Goal: Complete application form

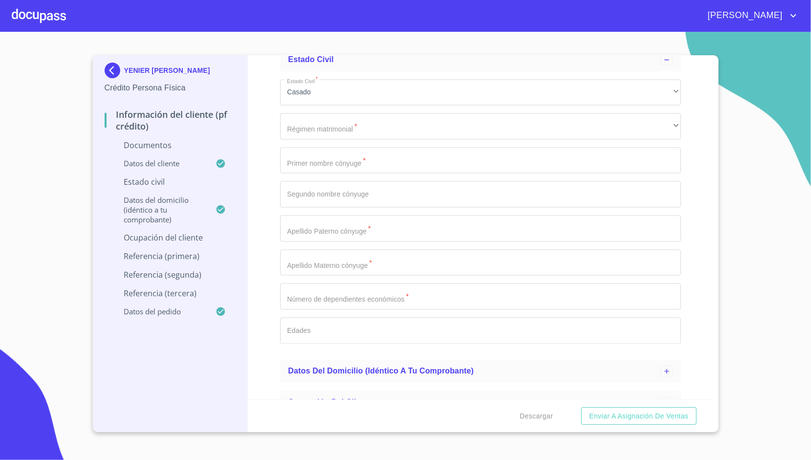
scroll to position [1233, 0]
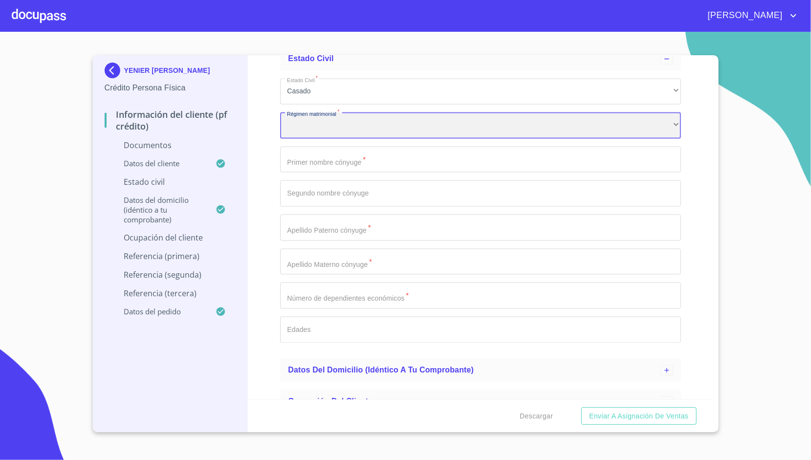
click at [357, 114] on div "​" at bounding box center [480, 125] width 401 height 26
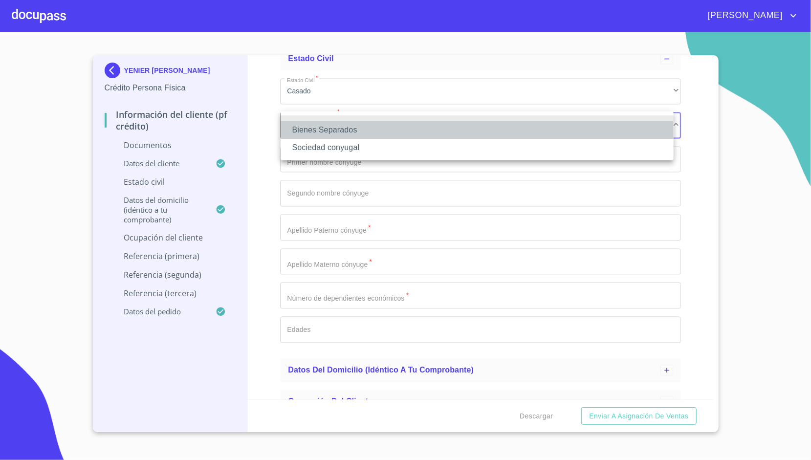
click at [353, 136] on li "Bienes Separados" at bounding box center [477, 130] width 393 height 18
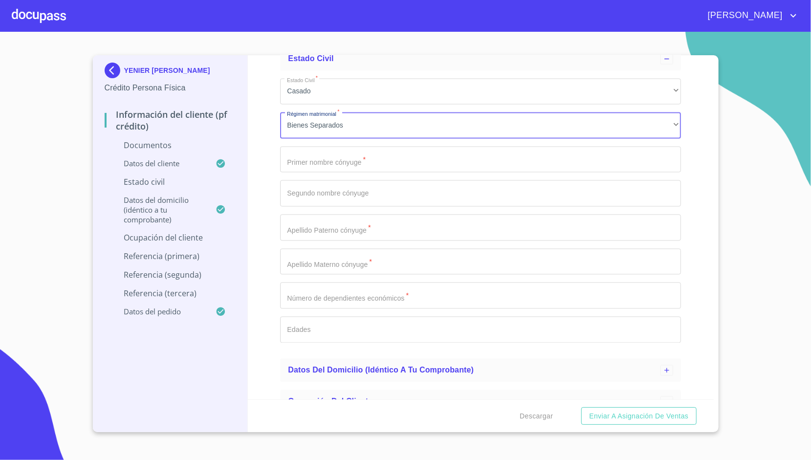
click at [342, 156] on input "Documento de identificación.   *" at bounding box center [480, 160] width 401 height 26
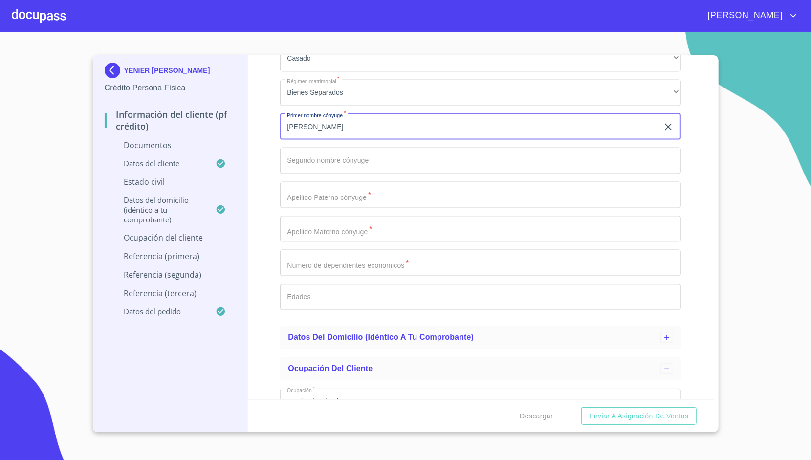
scroll to position [1266, 0]
type input "[PERSON_NAME]"
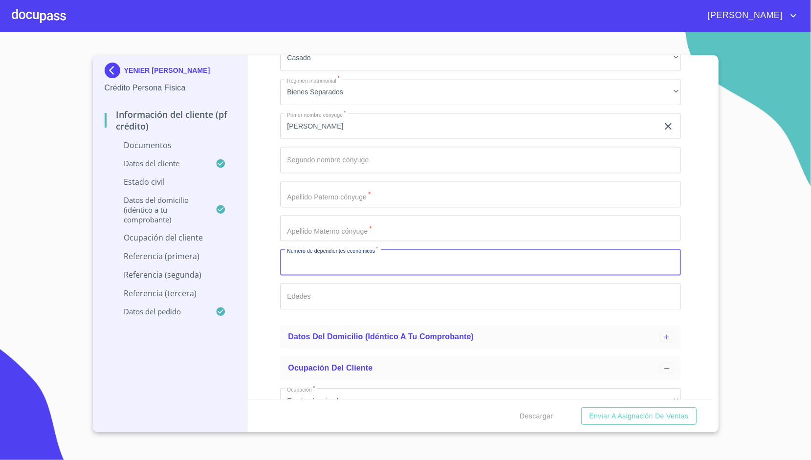
click at [333, 259] on input "Documento de identificación.   *" at bounding box center [480, 262] width 401 height 26
type input "1"
click at [265, 233] on div "Información del cliente (PF crédito) Documentos Documento de identificación.   …" at bounding box center [481, 227] width 466 height 344
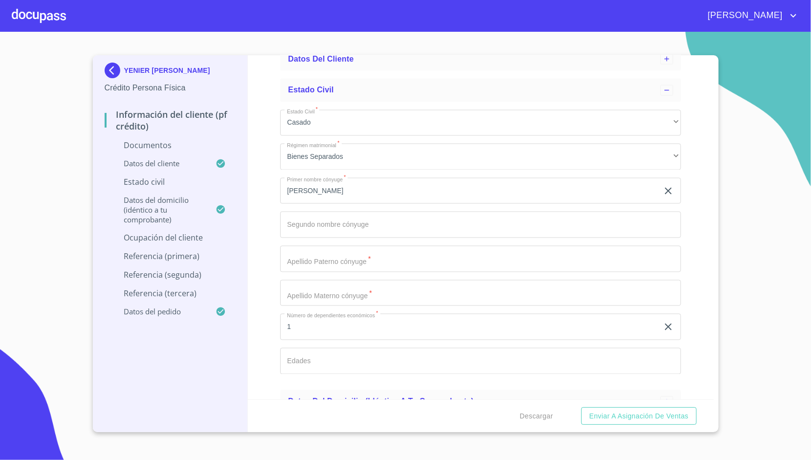
scroll to position [1193, 0]
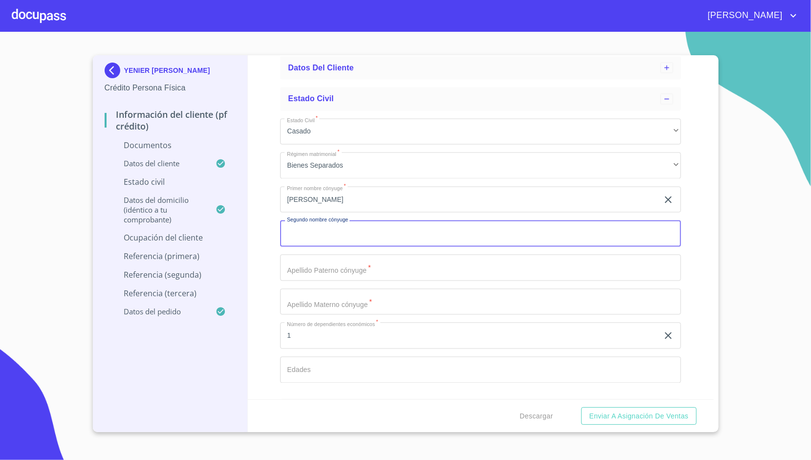
click at [319, 228] on input "Documento de identificación.   *" at bounding box center [480, 234] width 401 height 26
type input "e"
type input "[PERSON_NAME]"
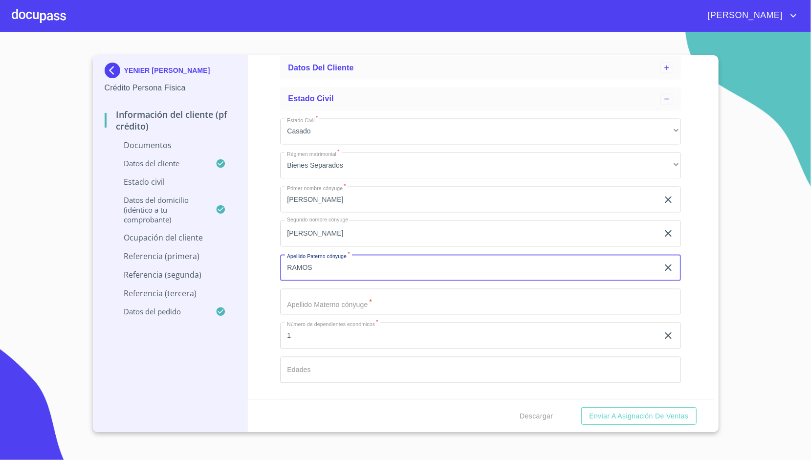
type input "RAMOS"
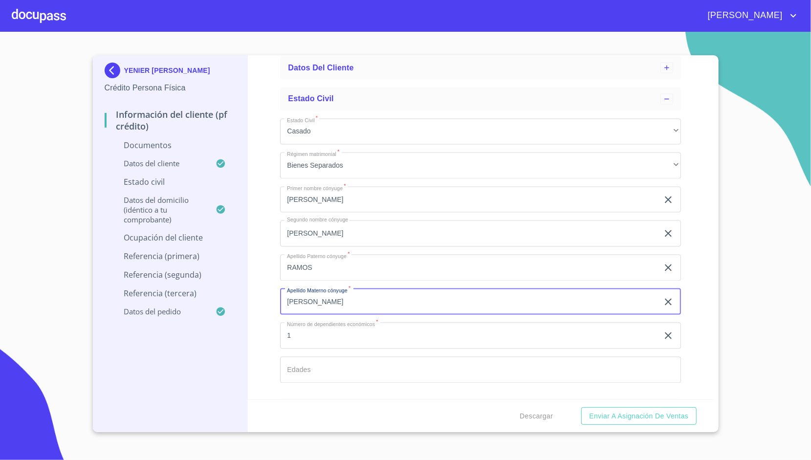
type input "[PERSON_NAME]"
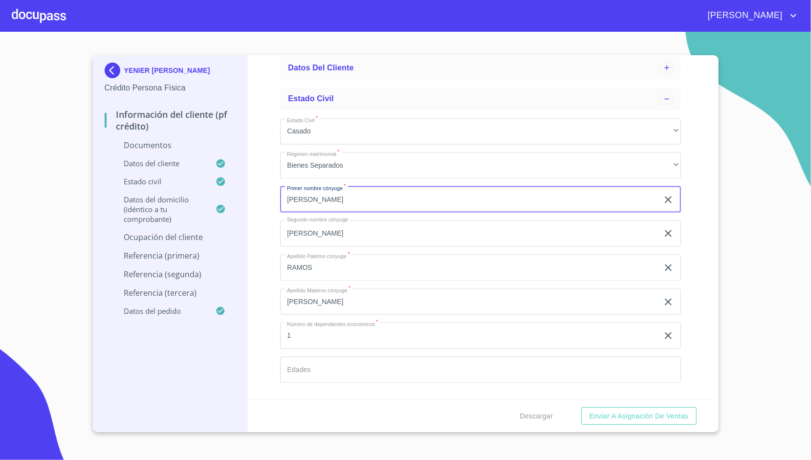
type input "[PERSON_NAME]"
click at [265, 179] on div "Información del cliente (PF crédito) Documentos Documento de identificación.   …" at bounding box center [481, 227] width 466 height 344
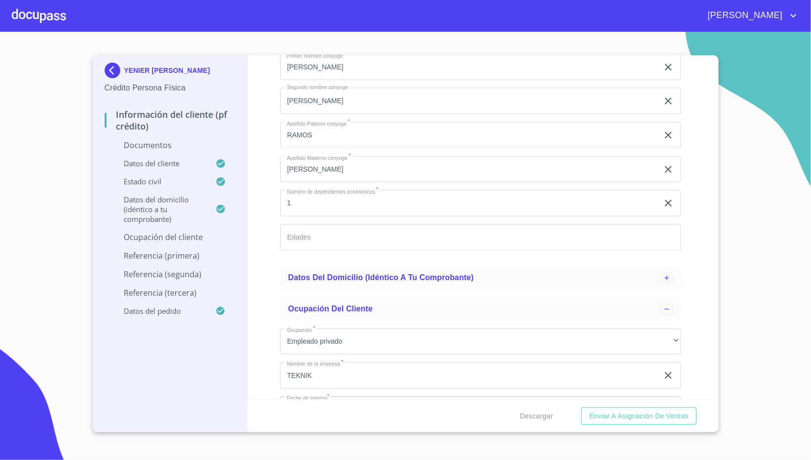
scroll to position [1325, 0]
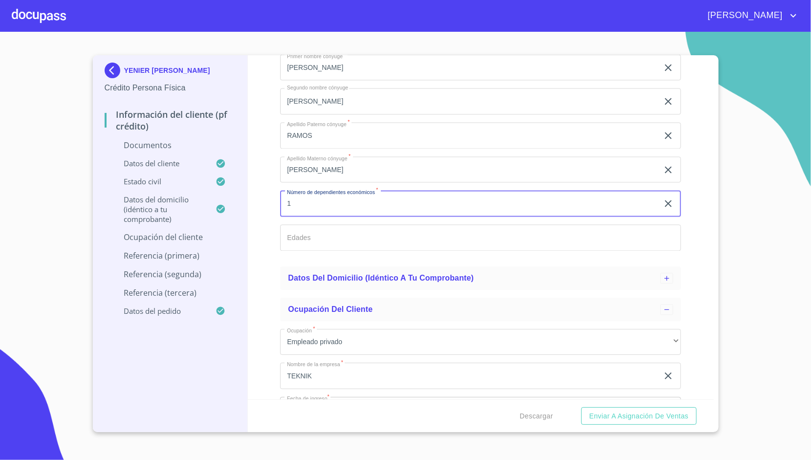
click at [299, 202] on input "1" at bounding box center [469, 203] width 378 height 26
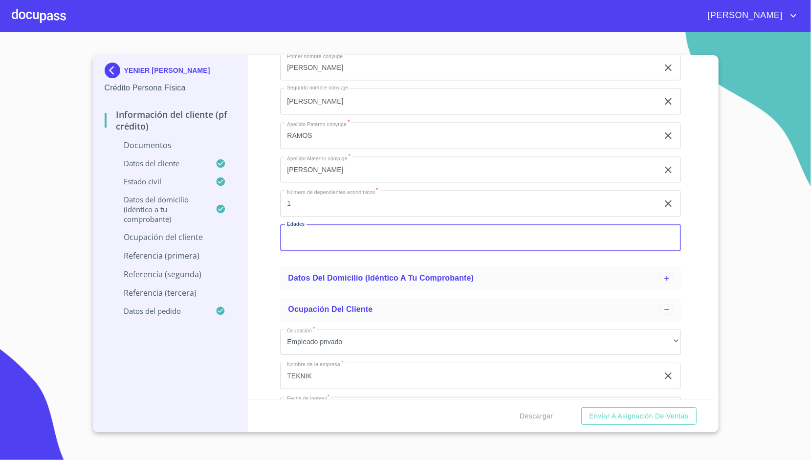
click at [292, 237] on input "Documento de identificación.   *" at bounding box center [480, 237] width 401 height 26
type input "1"
click at [268, 227] on div "Información del cliente (PF crédito) Documentos Documento de identificación.   …" at bounding box center [481, 227] width 466 height 344
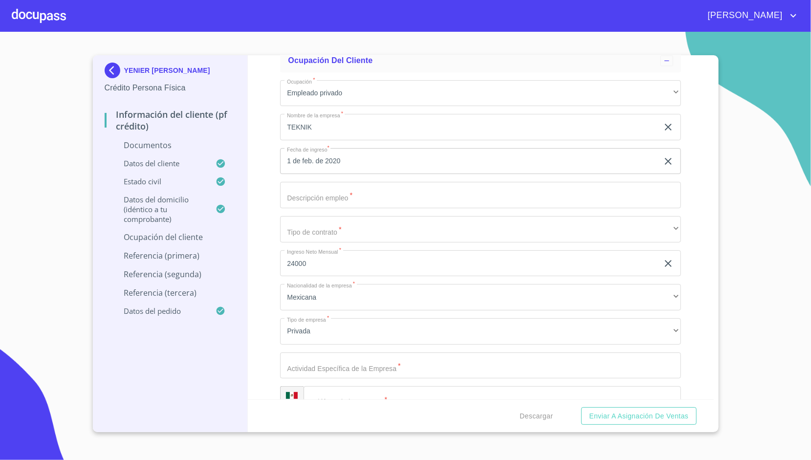
scroll to position [1577, 0]
click at [309, 193] on input "Documento de identificación.   *" at bounding box center [480, 192] width 401 height 26
click at [291, 184] on input "Documento de identificación.   *" at bounding box center [480, 192] width 401 height 26
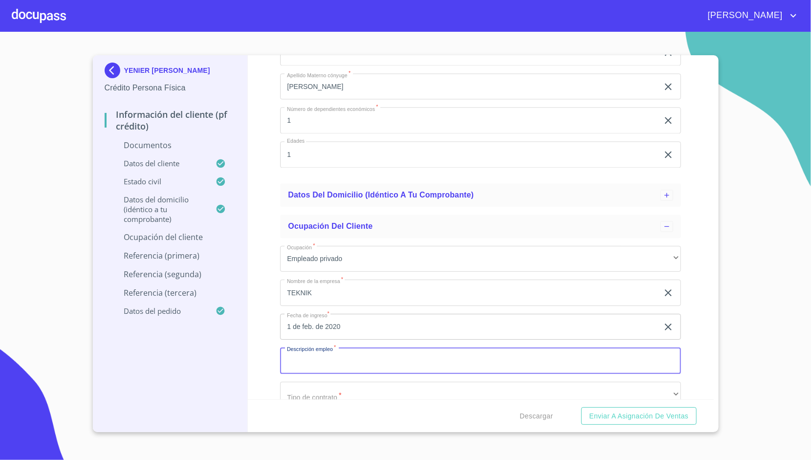
scroll to position [1409, 0]
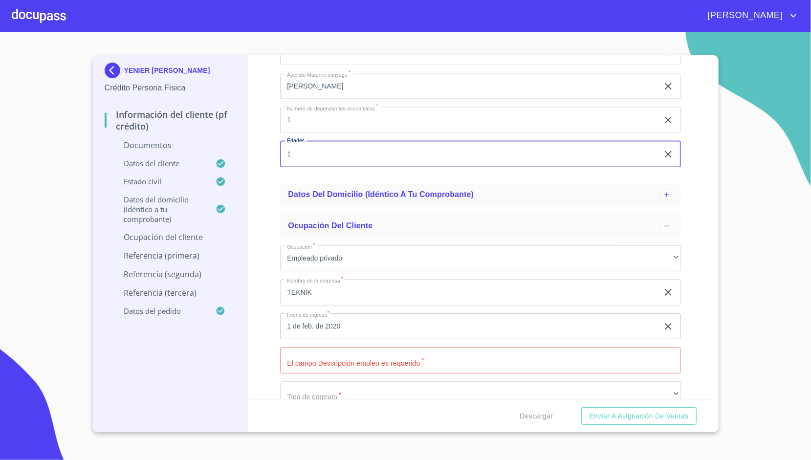
click at [302, 148] on input "1" at bounding box center [469, 154] width 378 height 26
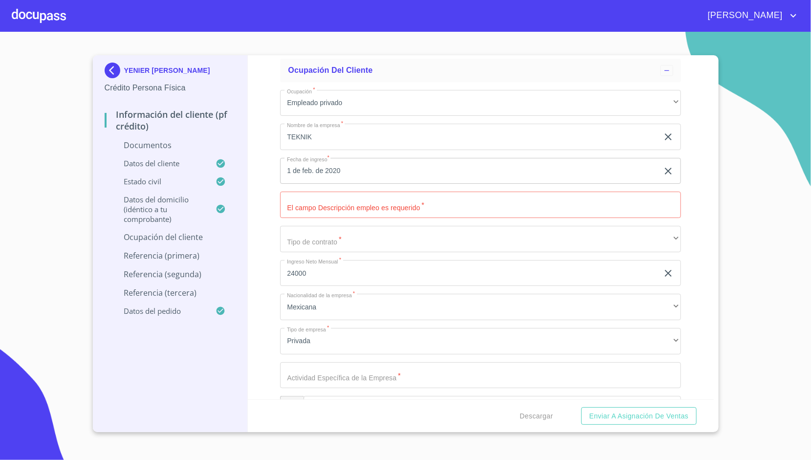
scroll to position [1565, 0]
click at [319, 200] on input "Documento de identificación.   *" at bounding box center [480, 204] width 401 height 26
type input "JEFE DE PRODUCCIÓN"
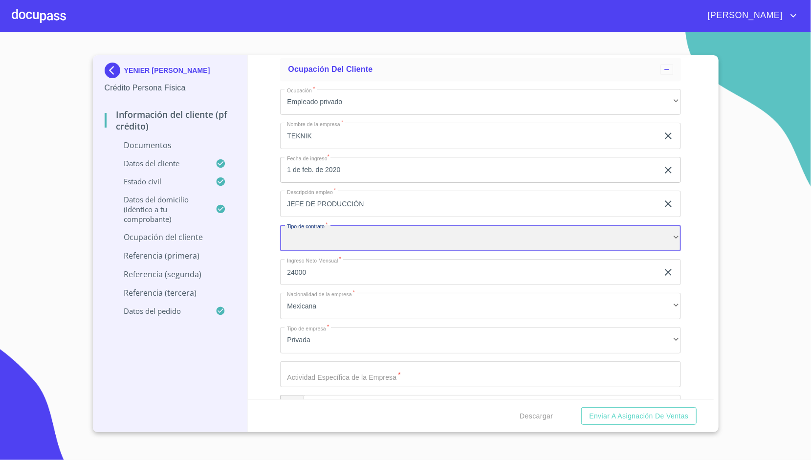
click at [334, 234] on div "​" at bounding box center [480, 238] width 401 height 26
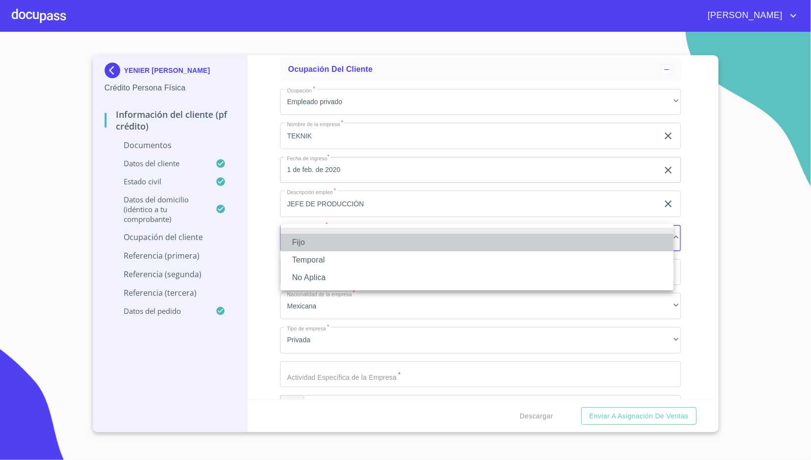
click at [318, 245] on li "Fijo" at bounding box center [477, 243] width 393 height 18
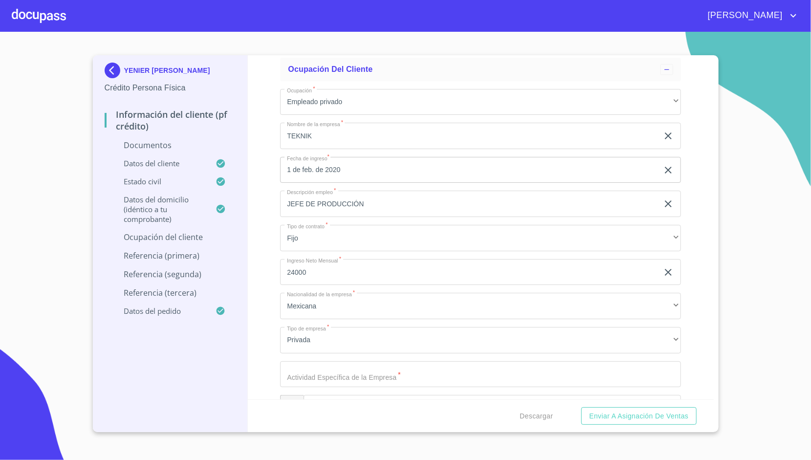
click at [266, 243] on div "Información del cliente (PF crédito) Documentos Documento de identificación.   …" at bounding box center [481, 227] width 466 height 344
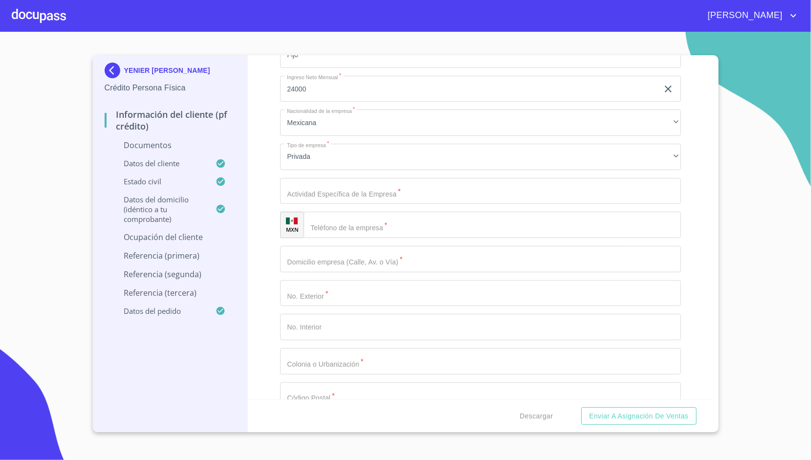
scroll to position [1750, 0]
click at [348, 177] on input "Documento de identificación.   *" at bounding box center [480, 190] width 401 height 26
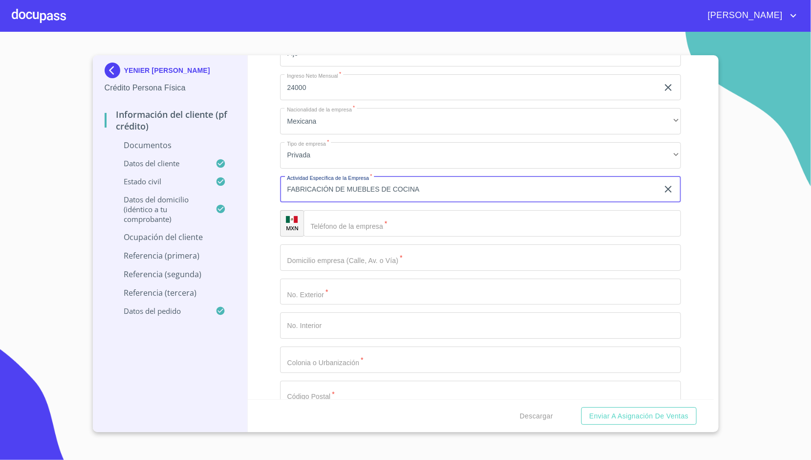
type input "FABRICACIÓN DE MUEBLES DE COCINA"
click at [347, 213] on input "Documento de identificación.   *" at bounding box center [492, 223] width 377 height 26
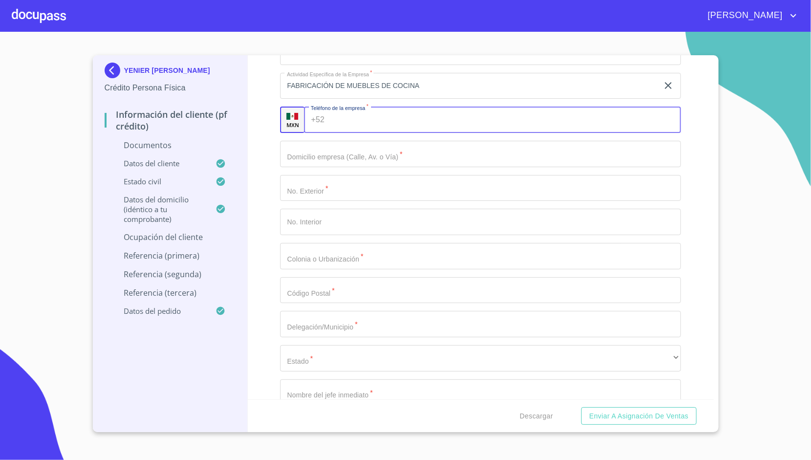
scroll to position [1854, 0]
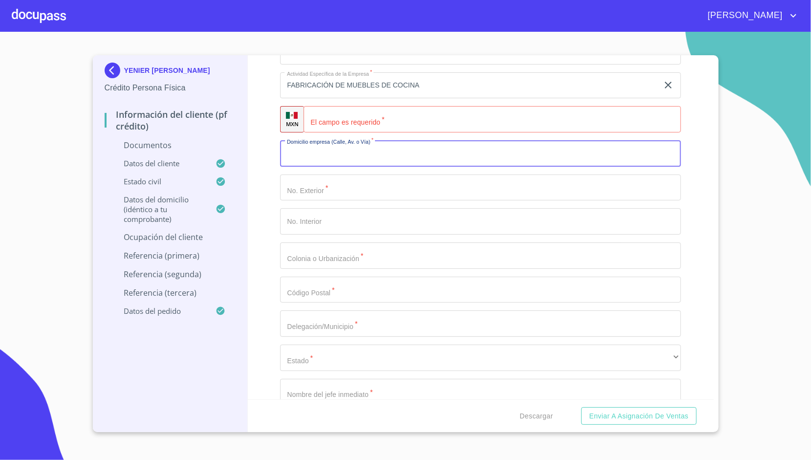
click at [323, 149] on input "Documento de identificación.   *" at bounding box center [480, 153] width 401 height 26
type input "VOLCAN DE CITRALTEPEC"
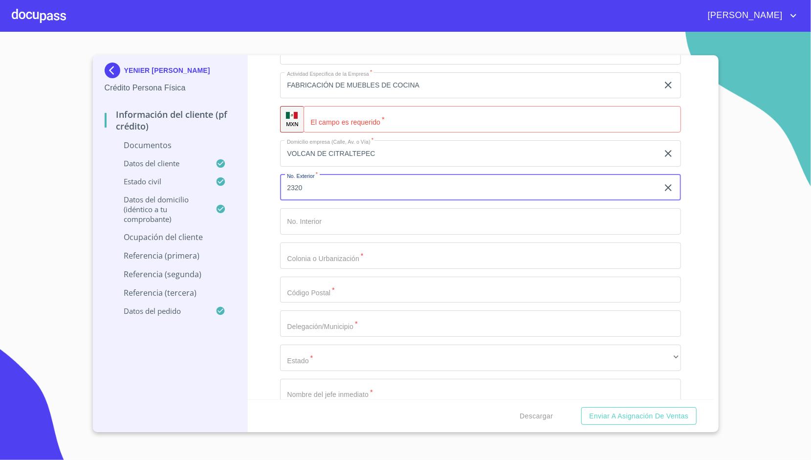
type input "2320"
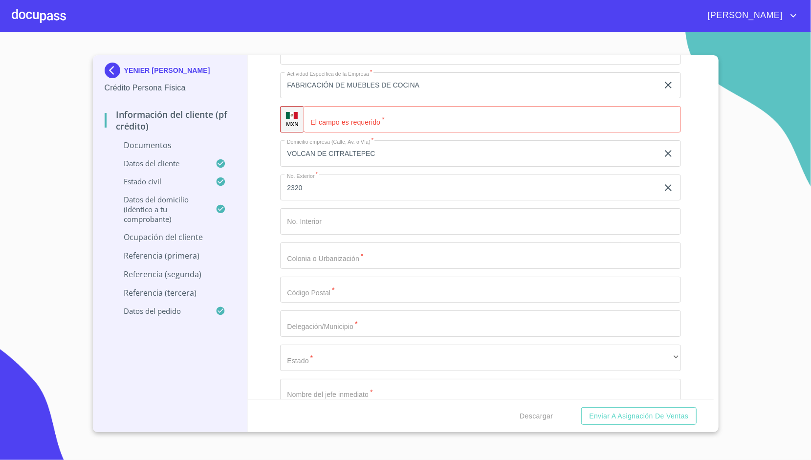
click at [316, 267] on div "Ocupación   * Empleado privado ​ Nombre de la empresa   * TEKNIK ​ Fecha de ing…" at bounding box center [480, 153] width 401 height 723
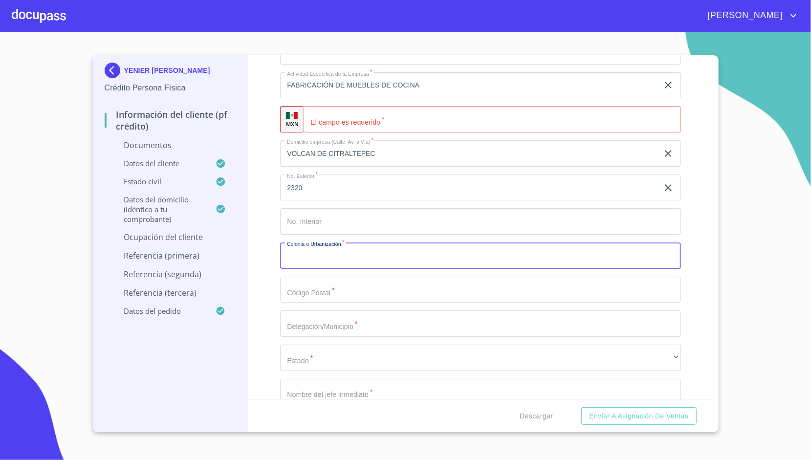
click at [334, 250] on input "Documento de identificación.   *" at bounding box center [480, 256] width 401 height 26
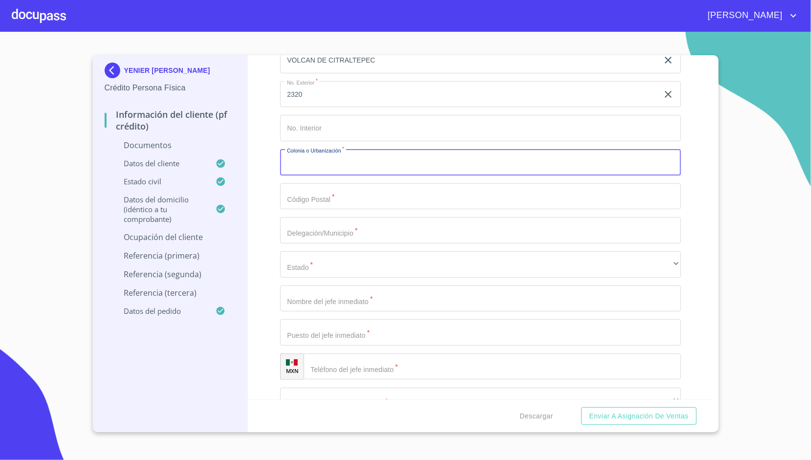
scroll to position [1948, 0]
type input "EL COLI"
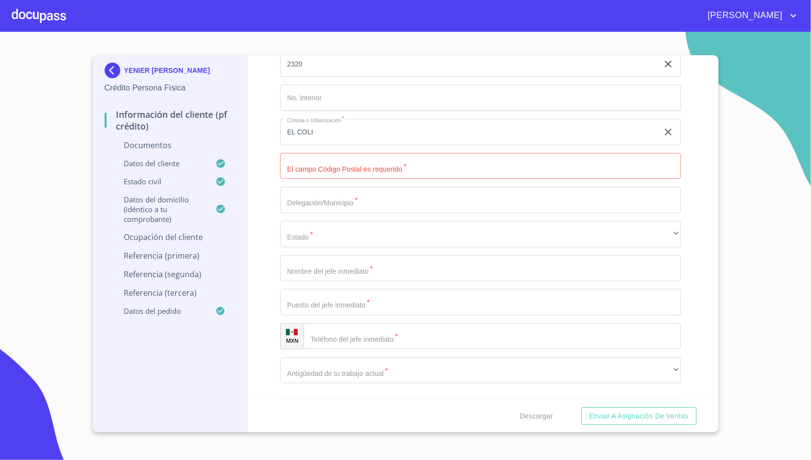
click at [256, 187] on div "Información del cliente (PF crédito) Documentos Documento de identificación.   …" at bounding box center [481, 227] width 466 height 344
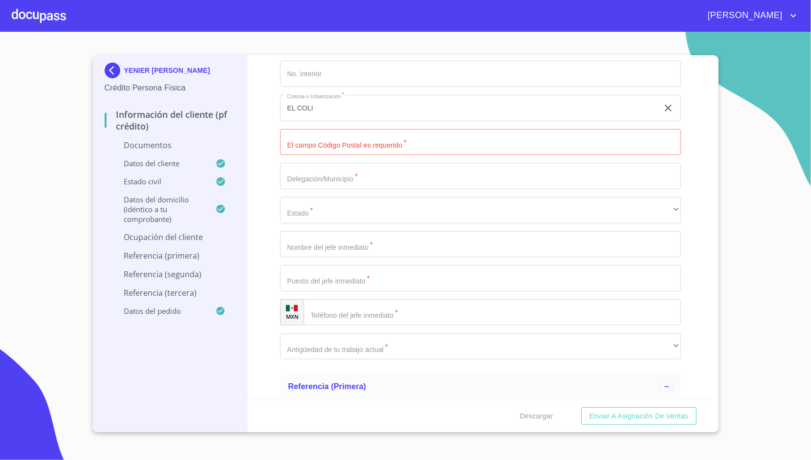
scroll to position [2002, 0]
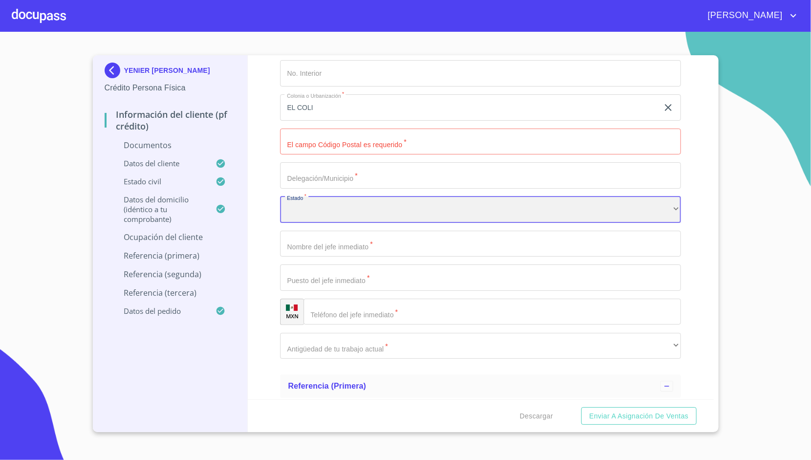
click at [296, 197] on div "​" at bounding box center [480, 210] width 401 height 26
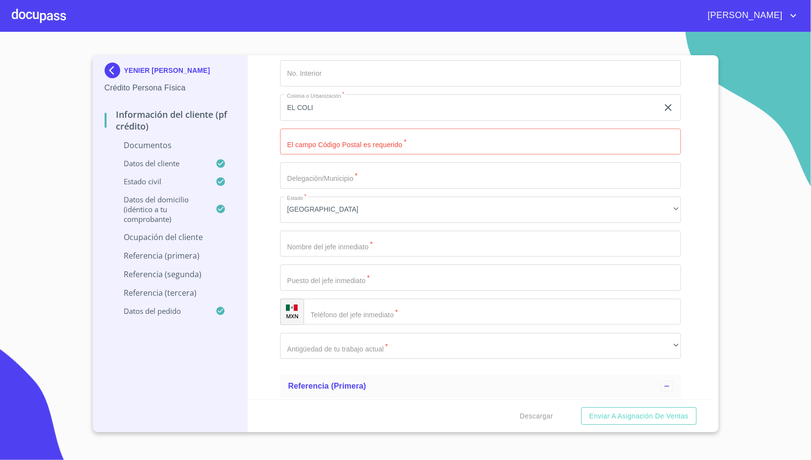
click at [265, 177] on div "Información del cliente (PF crédito) Documentos Documento de identificación.   …" at bounding box center [481, 227] width 466 height 344
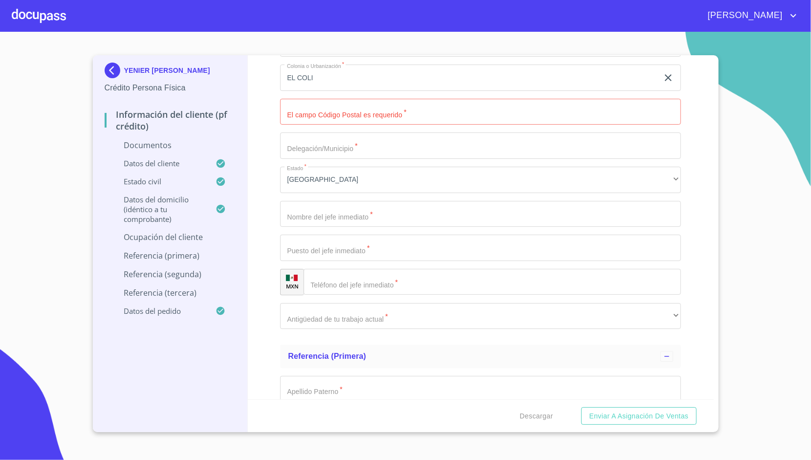
scroll to position [2033, 0]
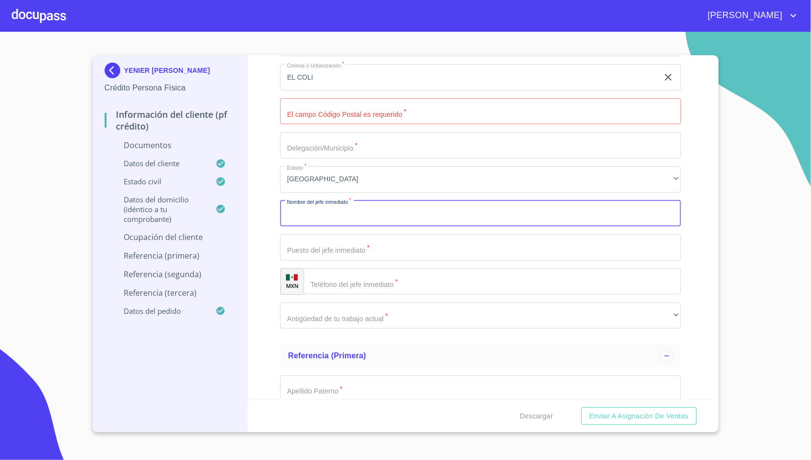
click at [330, 214] on input "Documento de identificación.   *" at bounding box center [480, 213] width 401 height 26
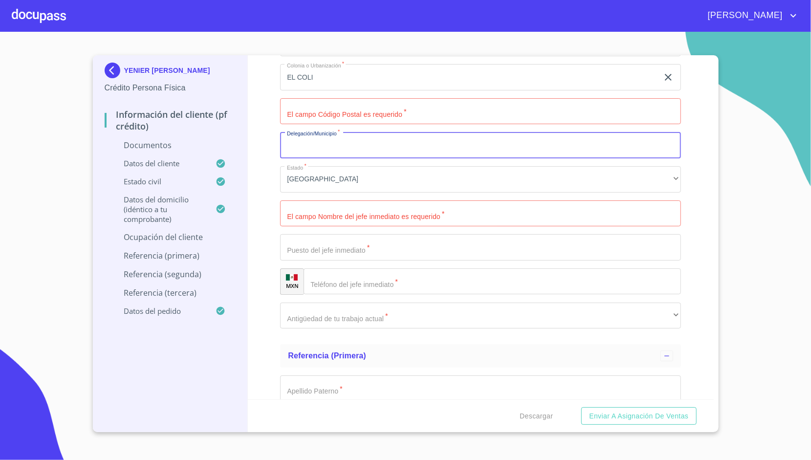
click at [314, 146] on input "Documento de identificación.   *" at bounding box center [480, 145] width 401 height 26
type input "zapopan"
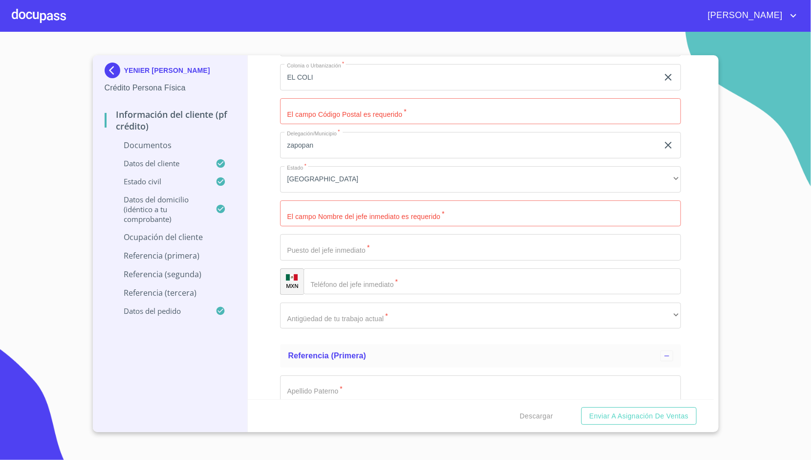
click at [268, 195] on div "Información del cliente (PF crédito) Documentos Documento de identificación.   …" at bounding box center [481, 227] width 466 height 344
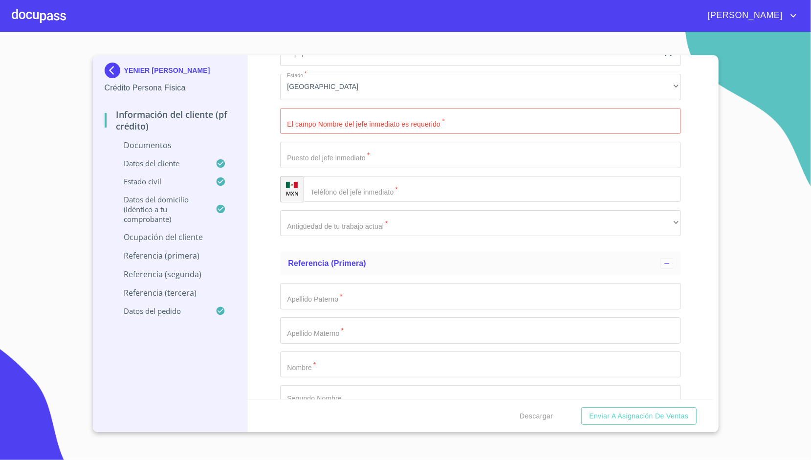
scroll to position [2125, 0]
click at [333, 108] on input "Documento de identificación.   *" at bounding box center [480, 121] width 401 height 26
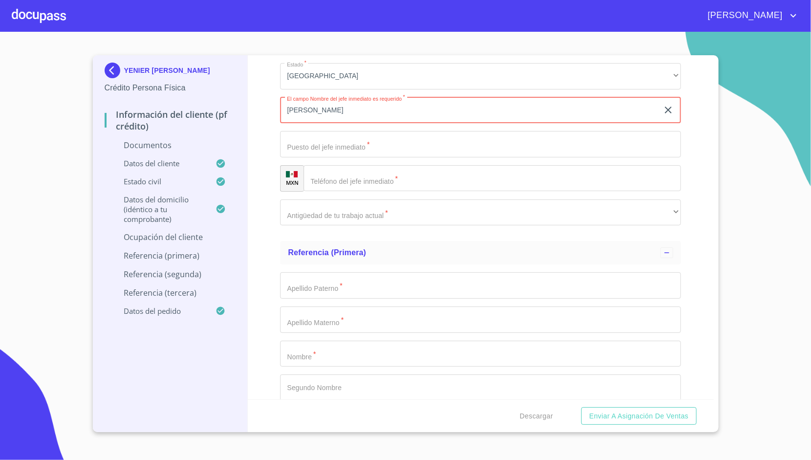
type input "[PERSON_NAME]"
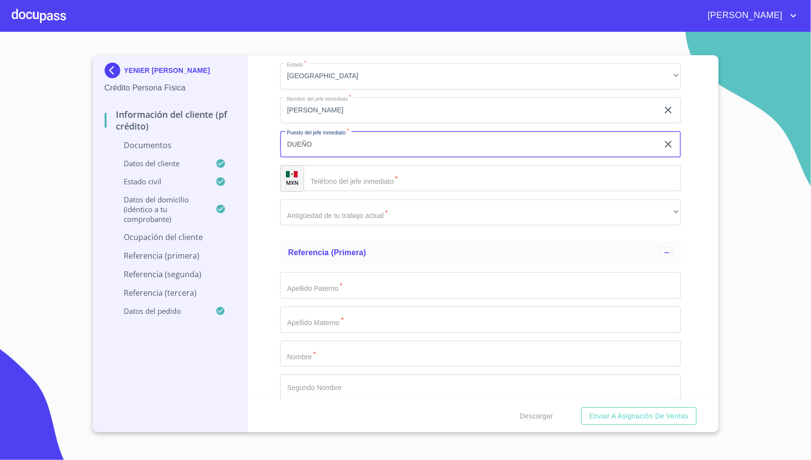
type input "DUEÑO"
click at [269, 182] on div "Información del cliente (PF crédito) Documentos Documento de identificación.   …" at bounding box center [481, 227] width 466 height 344
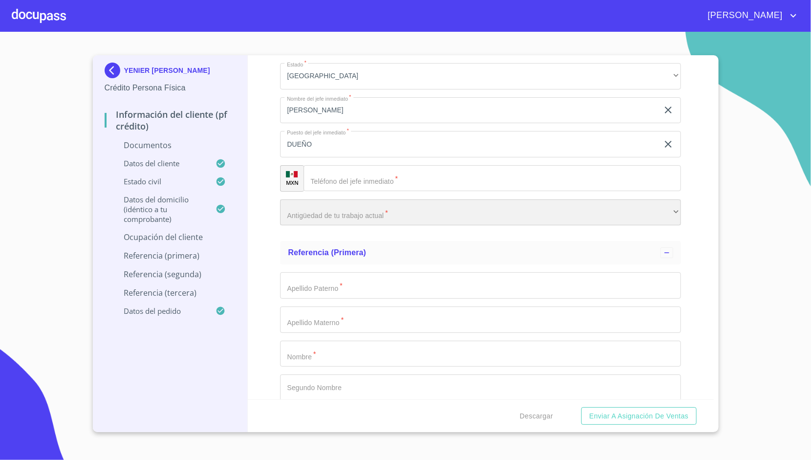
click at [333, 211] on div "​" at bounding box center [480, 212] width 401 height 26
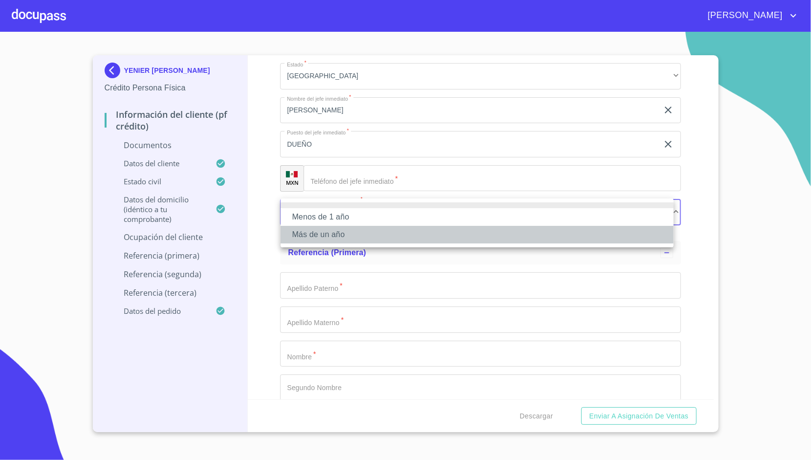
click at [336, 227] on li "Más de un año" at bounding box center [477, 235] width 393 height 18
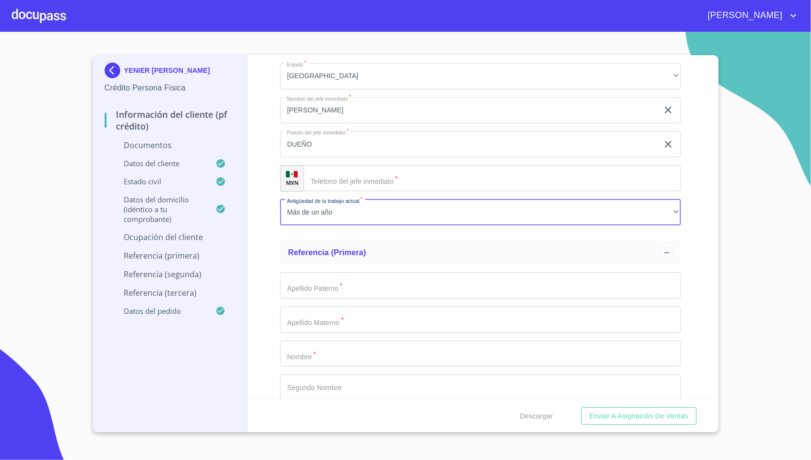
click at [326, 176] on div "​" at bounding box center [492, 178] width 377 height 26
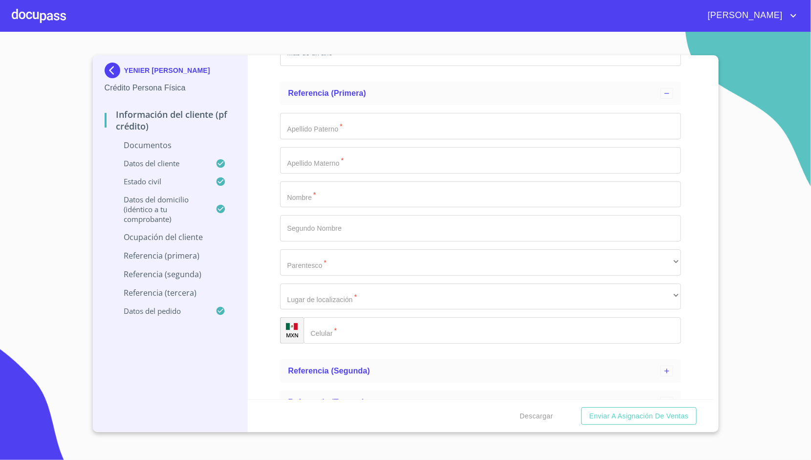
scroll to position [2294, 0]
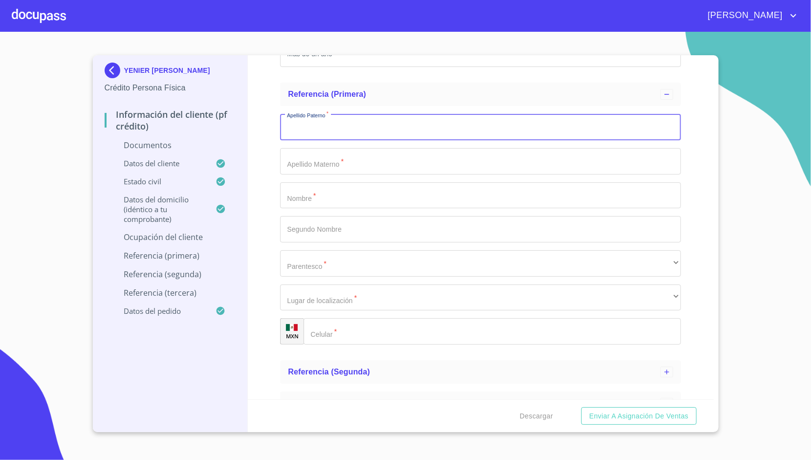
click at [337, 119] on input "Documento de identificación.   *" at bounding box center [480, 127] width 401 height 26
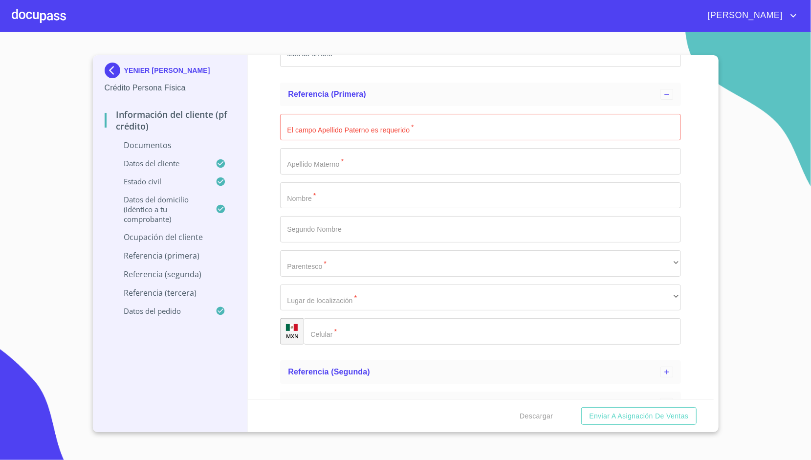
click at [275, 144] on div "Información del cliente (PF crédito) Documentos Documento de identificación.   …" at bounding box center [481, 227] width 466 height 344
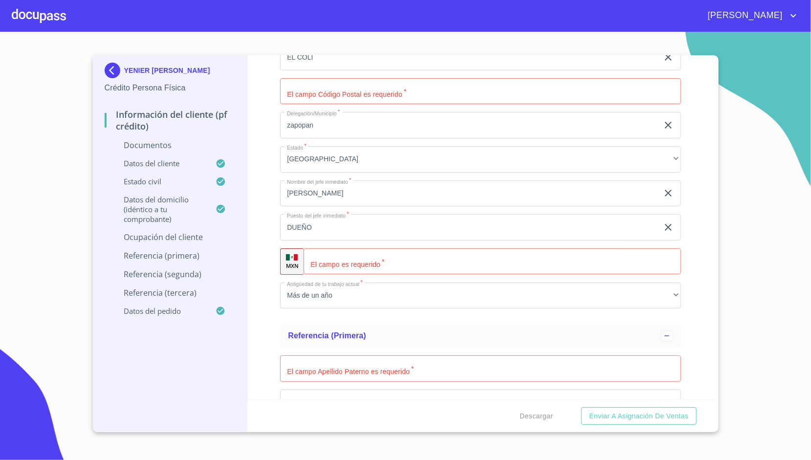
scroll to position [2052, 0]
click at [347, 271] on input "Documento de identificación.   *" at bounding box center [504, 262] width 353 height 26
type input "[PHONE_NUMBER]"
click at [259, 225] on div "Información del cliente (PF crédito) Documentos Documento de identificación.   …" at bounding box center [481, 227] width 466 height 344
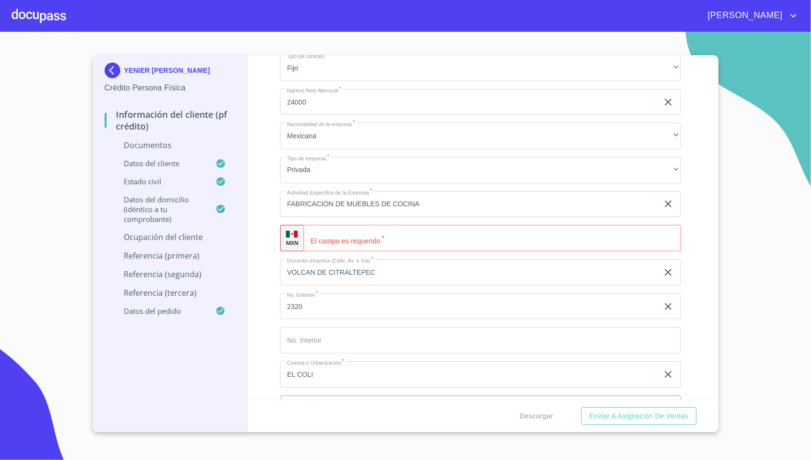
scroll to position [1742, 0]
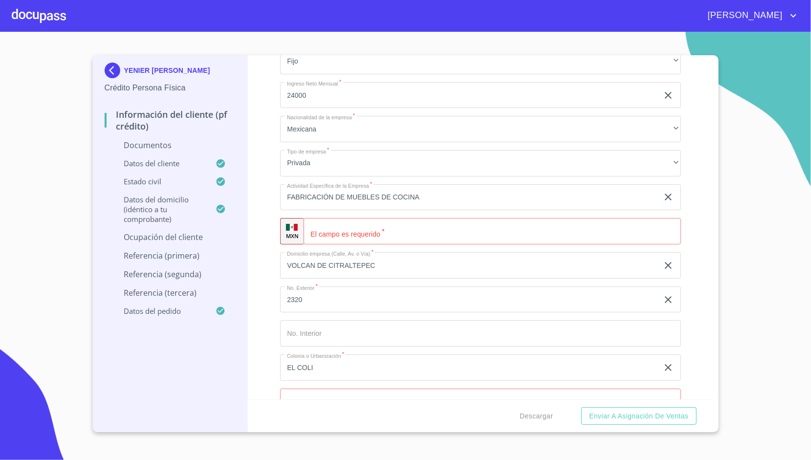
click at [388, 259] on input "VOLCAN DE CITRALTEPEC" at bounding box center [469, 265] width 378 height 26
type input "VOLCAN DE CITLALTEPEC"
click at [273, 298] on div "Información del cliente (PF crédito) Documentos Documento de identificación.   …" at bounding box center [481, 227] width 466 height 344
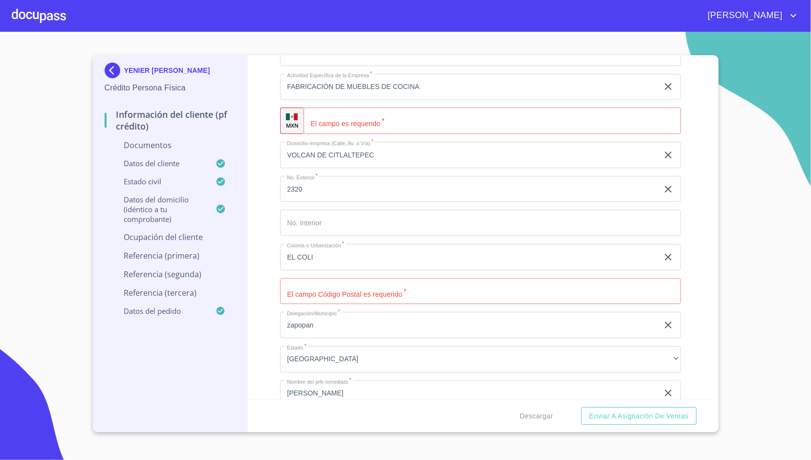
scroll to position [1853, 0]
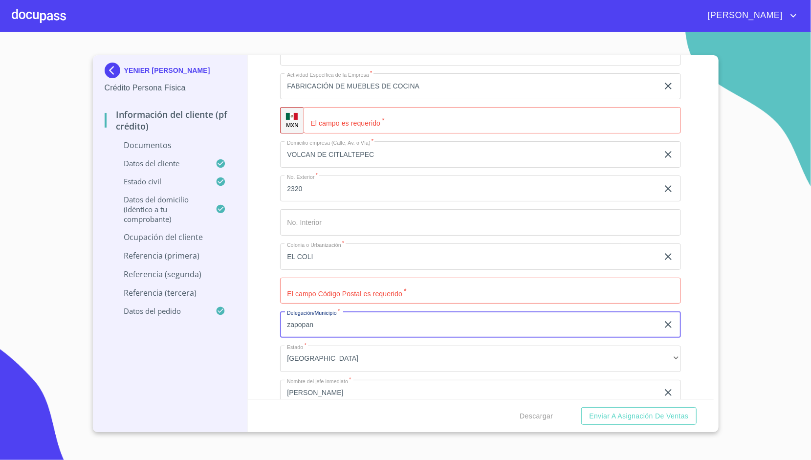
click at [329, 323] on input "zapopan" at bounding box center [469, 324] width 378 height 26
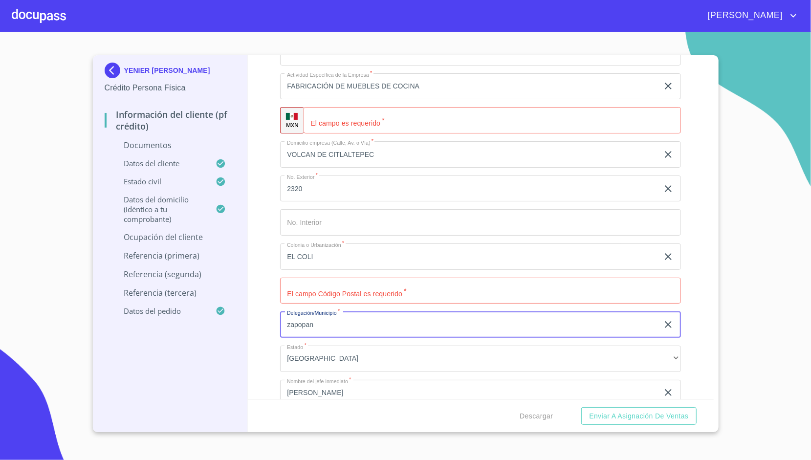
click at [329, 323] on input "zapopan" at bounding box center [469, 324] width 378 height 26
type input "z"
type input "ZAPOPAN"
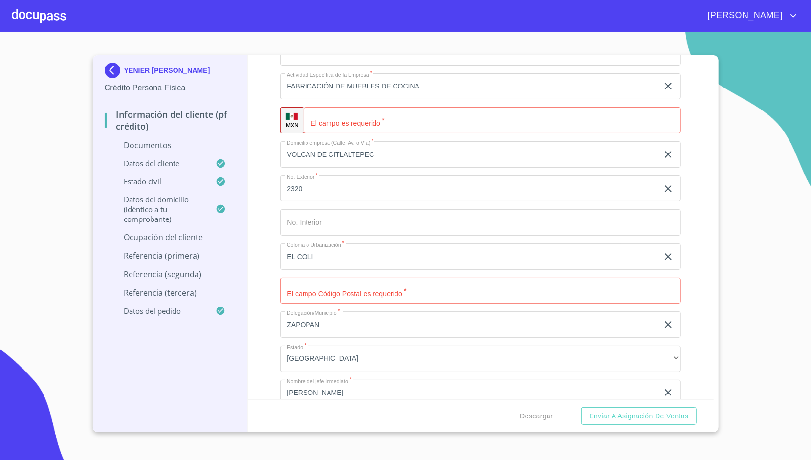
click at [272, 290] on div "Información del cliente (PF crédito) Documentos Documento de identificación.   …" at bounding box center [481, 227] width 466 height 344
click at [333, 285] on input "Documento de identificación.   *" at bounding box center [480, 291] width 401 height 26
type input "45070"
click at [254, 253] on div "Información del cliente (PF crédito) Documentos Documento de identificación.   …" at bounding box center [481, 227] width 466 height 344
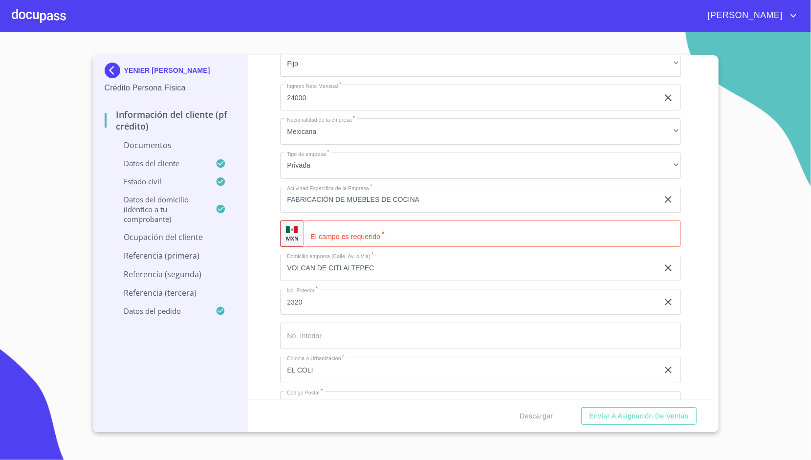
scroll to position [1737, 0]
click at [333, 224] on input "Documento de identificación.   *" at bounding box center [504, 236] width 353 height 26
type input "[PHONE_NUMBER]"
click at [261, 199] on div "Información del cliente (PF crédito) Documentos Documento de identificación.   …" at bounding box center [481, 227] width 466 height 344
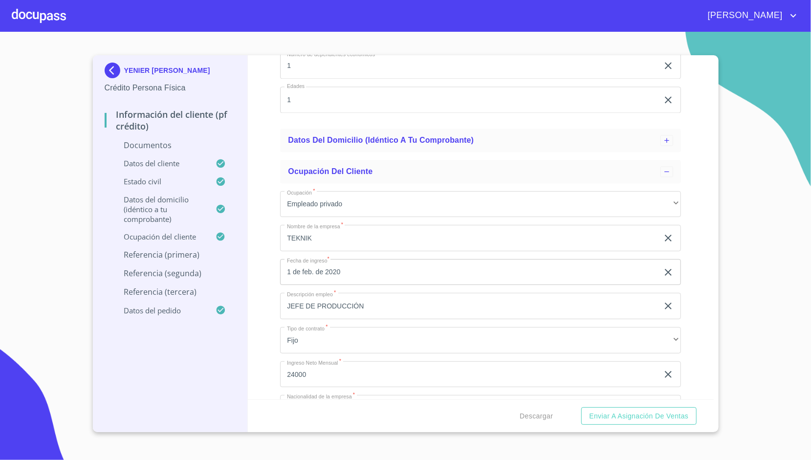
scroll to position [1455, 0]
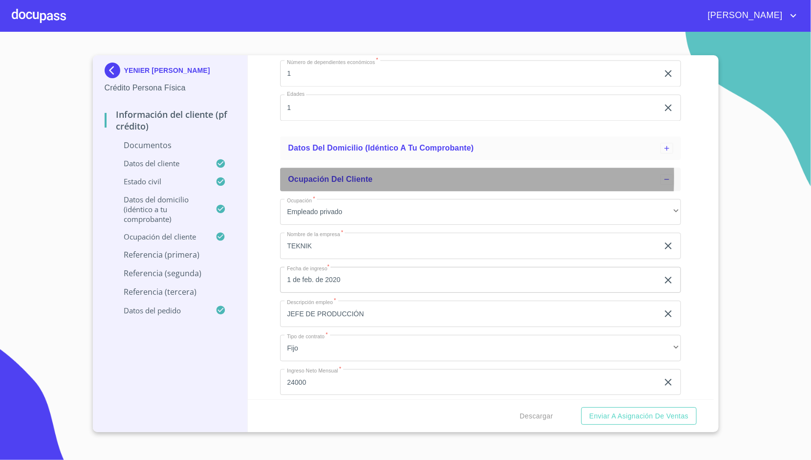
click at [317, 175] on span "Ocupación del Cliente" at bounding box center [330, 179] width 85 height 8
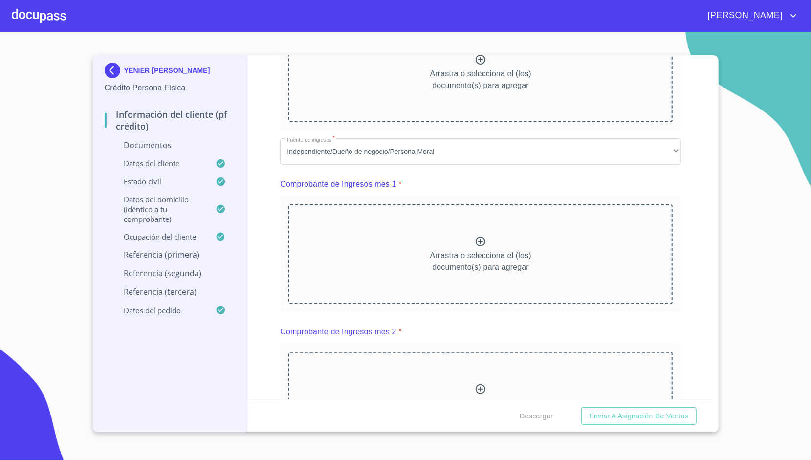
scroll to position [319, 0]
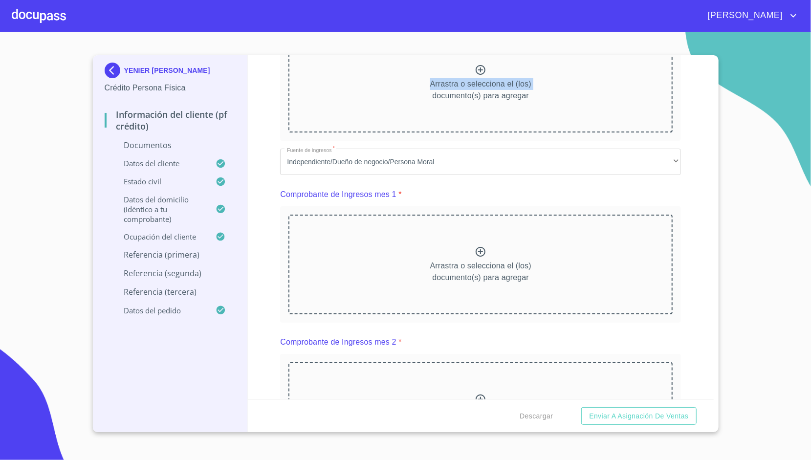
drag, startPoint x: 299, startPoint y: 86, endPoint x: 276, endPoint y: 105, distance: 29.6
click at [276, 105] on div "Información del cliente (PF crédito) Documentos Documento de identificación.   …" at bounding box center [481, 227] width 466 height 344
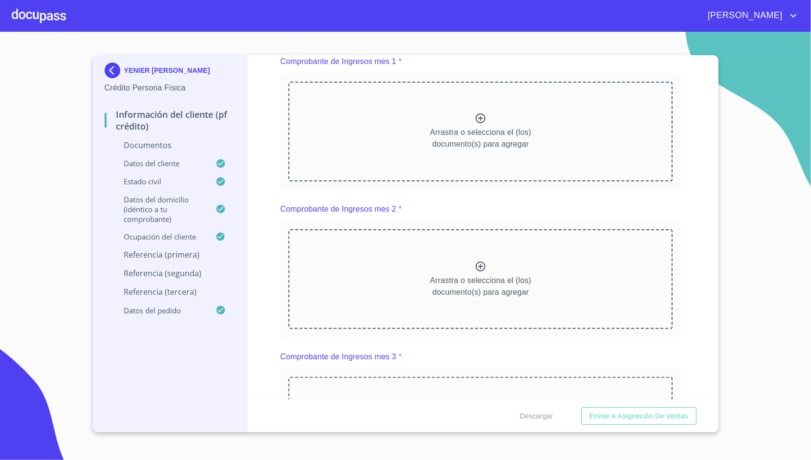
scroll to position [747, 0]
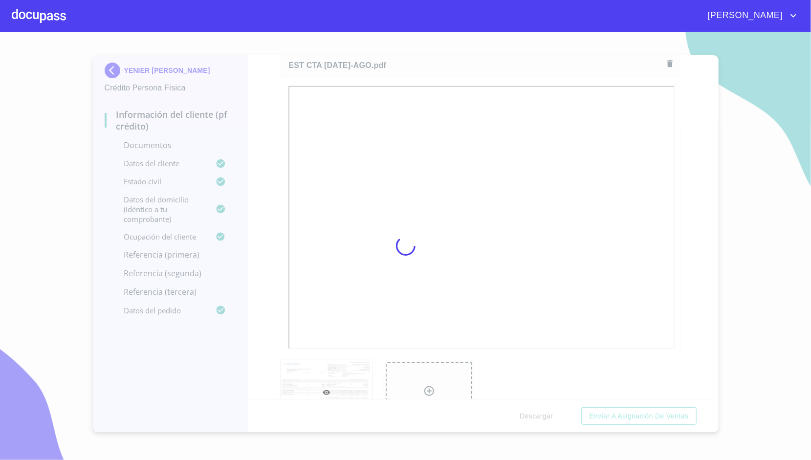
click at [278, 185] on div at bounding box center [405, 246] width 811 height 428
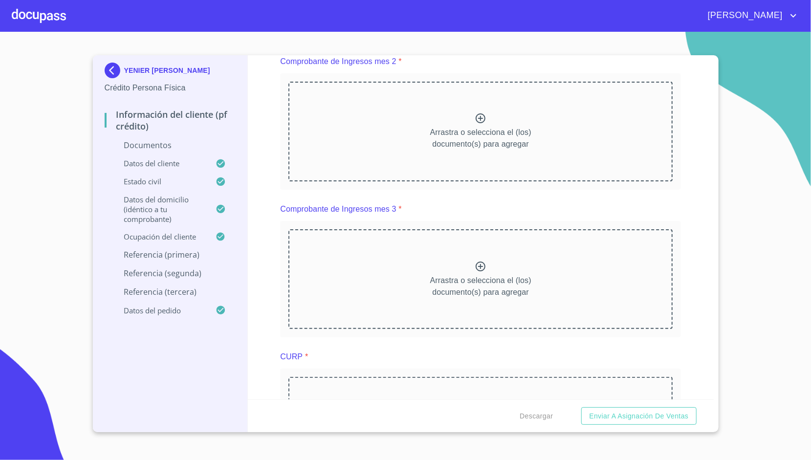
scroll to position [1158, 0]
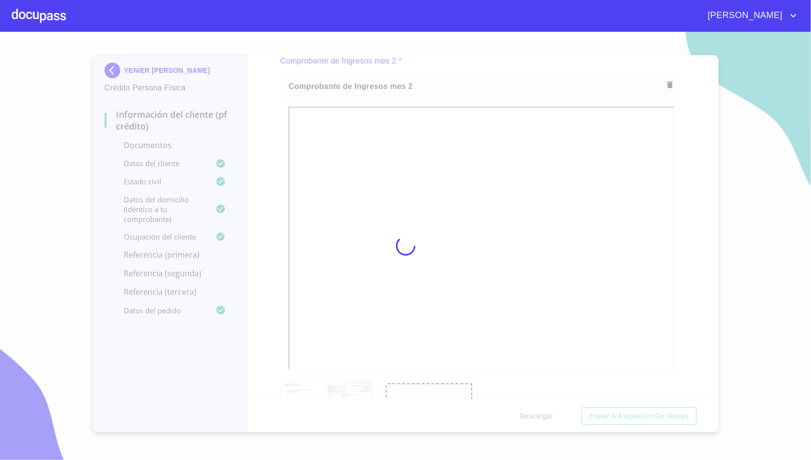
click at [271, 201] on div at bounding box center [405, 246] width 811 height 428
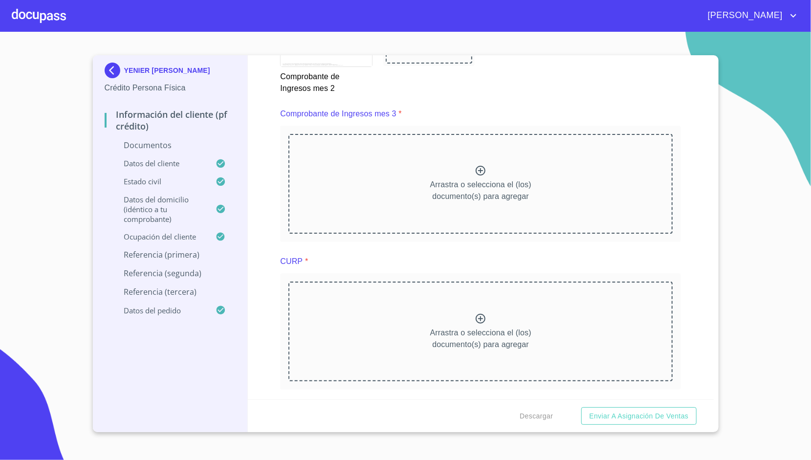
scroll to position [1540, 0]
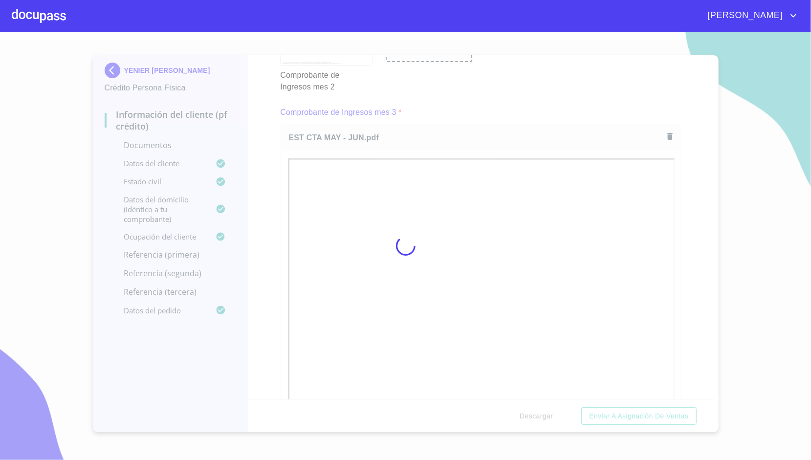
click at [276, 199] on div at bounding box center [405, 246] width 811 height 428
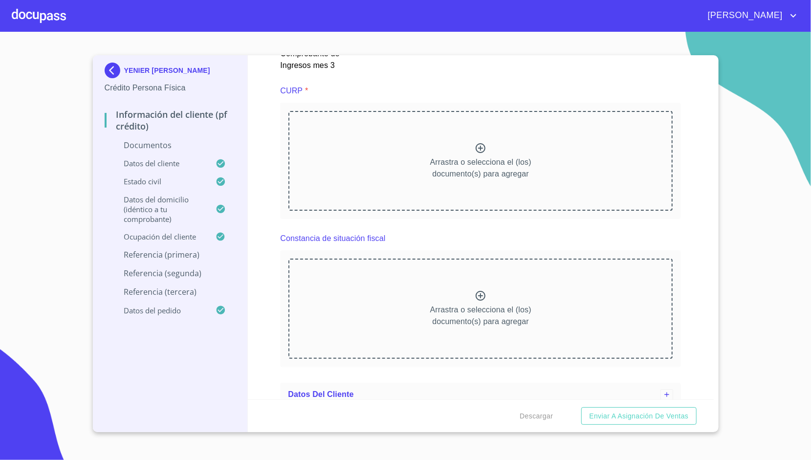
scroll to position [1994, 0]
